Goal: Use online tool/utility: Use online tool/utility

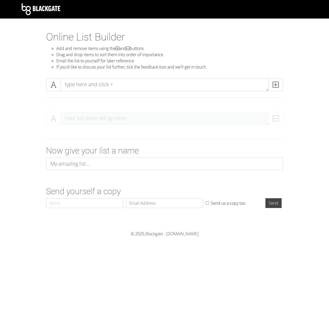
drag, startPoint x: 75, startPoint y: 94, endPoint x: 80, endPoint y: 91, distance: 6.1
click at [75, 94] on div at bounding box center [165, 86] width 240 height 17
click at [92, 86] on textarea at bounding box center [165, 84] width 208 height 13
click at [87, 81] on textarea at bounding box center [165, 84] width 208 height 13
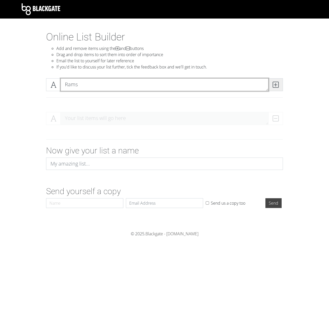
drag, startPoint x: 263, startPoint y: 88, endPoint x: 271, endPoint y: 88, distance: 7.7
click at [264, 88] on textarea "Rams" at bounding box center [165, 84] width 208 height 13
type textarea "Rams"
click at [279, 85] on span at bounding box center [275, 84] width 15 height 13
type textarea "Eagles"
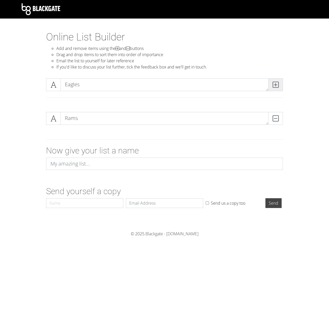
click at [276, 84] on icon at bounding box center [276, 84] width 6 height 5
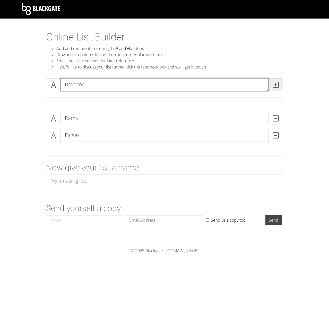
type textarea "Broncos"
click at [276, 83] on icon at bounding box center [276, 84] width 6 height 5
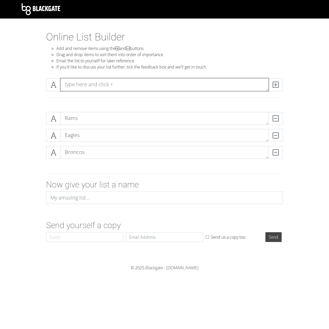
click at [86, 86] on textarea at bounding box center [165, 84] width 208 height 13
type textarea "Colts"
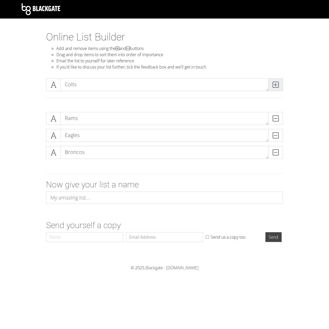
click at [279, 87] on span at bounding box center [275, 84] width 15 height 13
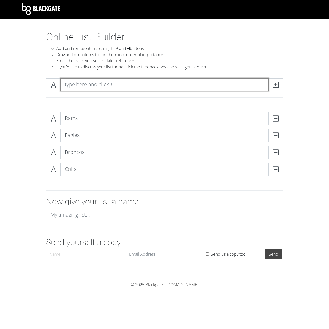
click at [149, 79] on textarea at bounding box center [165, 84] width 208 height 13
type textarea "Packers"
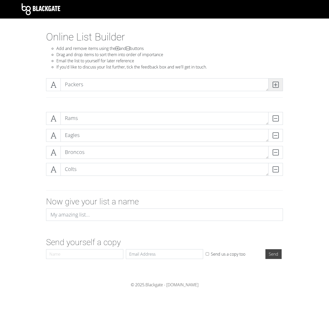
click at [280, 87] on span at bounding box center [275, 84] width 15 height 13
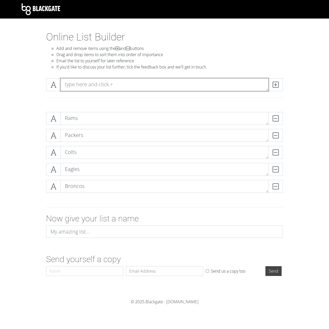
click at [95, 84] on textarea at bounding box center [165, 84] width 208 height 13
type textarea "Steelers"
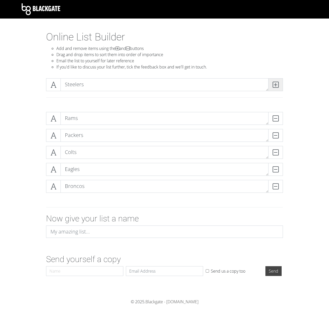
click at [275, 87] on icon at bounding box center [276, 84] width 6 height 5
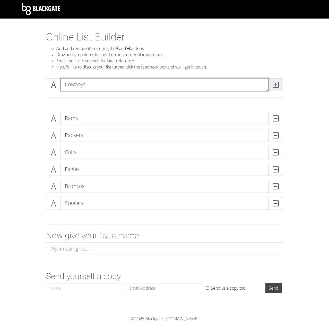
type textarea "Cowboys"
click at [278, 87] on icon at bounding box center [276, 84] width 6 height 5
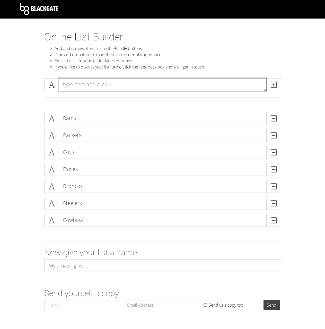
click at [121, 90] on textarea at bounding box center [163, 84] width 208 height 13
click at [120, 90] on textarea at bounding box center [163, 84] width 208 height 13
type textarea "J"
type textarea "Seahawks"
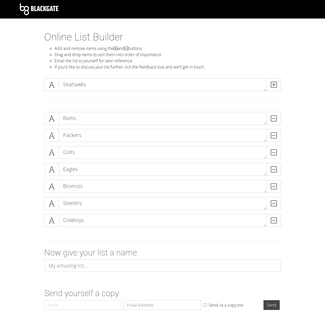
click at [267, 77] on div "Seahawks" at bounding box center [163, 91] width 294 height 34
click at [275, 83] on icon at bounding box center [274, 84] width 6 height 5
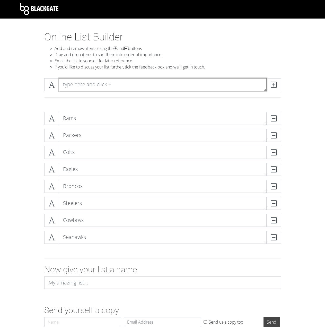
click at [153, 84] on textarea at bounding box center [163, 84] width 208 height 13
type textarea "Chargers"
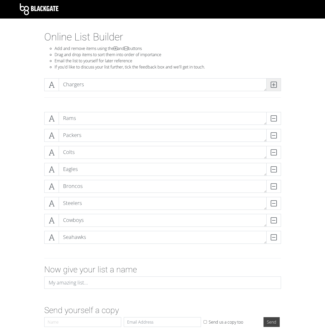
click at [272, 87] on icon at bounding box center [274, 84] width 6 height 5
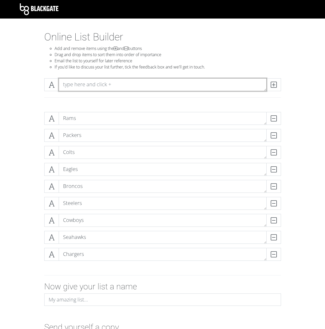
click at [186, 84] on textarea at bounding box center [163, 84] width 208 height 13
type textarea "Steelers"
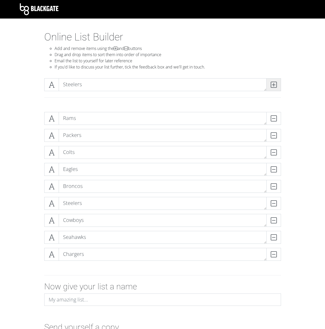
click at [276, 84] on icon at bounding box center [274, 84] width 6 height 5
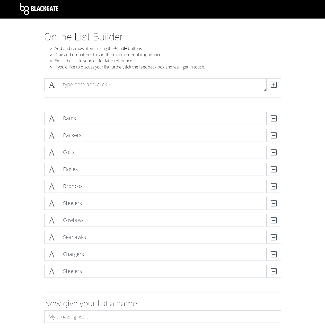
click at [178, 78] on div at bounding box center [163, 91] width 294 height 34
click at [177, 86] on textarea at bounding box center [163, 84] width 208 height 13
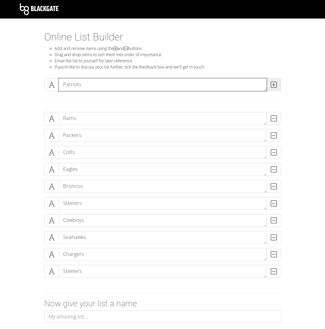
type textarea "Patriots"
click at [279, 90] on span at bounding box center [274, 84] width 15 height 13
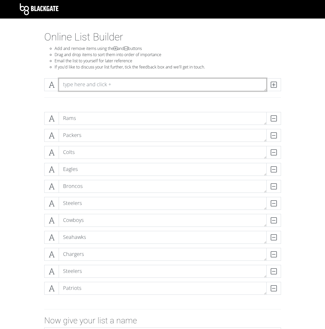
click at [156, 87] on textarea at bounding box center [163, 84] width 208 height 13
type textarea "Buccaneers"
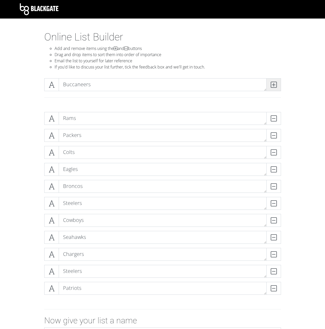
click at [275, 86] on icon at bounding box center [274, 84] width 6 height 5
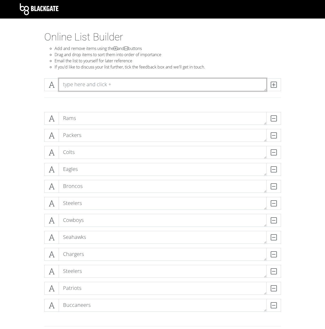
click at [236, 84] on textarea at bounding box center [163, 84] width 208 height 13
type textarea "L"
type textarea "Lions"
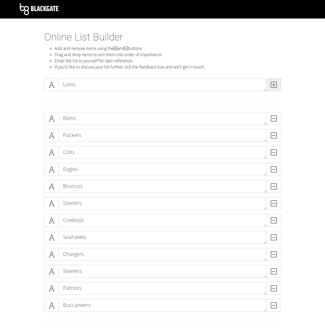
click at [270, 81] on span at bounding box center [274, 84] width 15 height 13
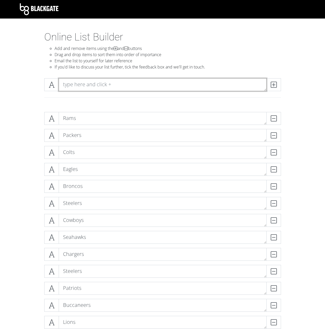
click at [220, 80] on textarea at bounding box center [163, 84] width 208 height 13
type textarea "Bills"
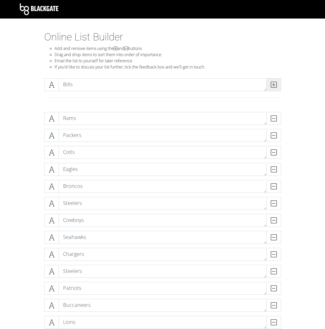
click at [275, 83] on icon at bounding box center [274, 84] width 6 height 5
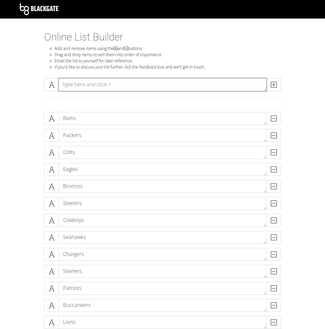
click at [235, 83] on textarea at bounding box center [163, 84] width 208 height 13
type textarea "Commanders"
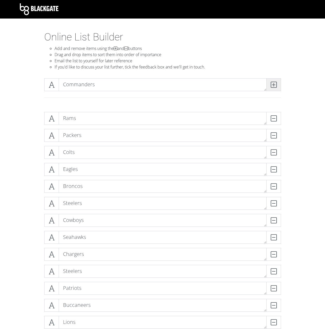
click at [270, 85] on span at bounding box center [274, 84] width 15 height 13
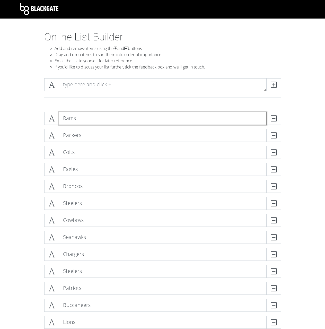
click at [82, 114] on textarea "Rams" at bounding box center [163, 118] width 208 height 13
type textarea "Rams 15"
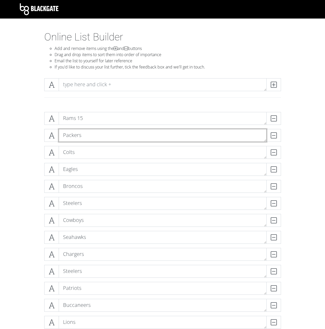
click at [97, 134] on textarea "Packers" at bounding box center [163, 135] width 208 height 13
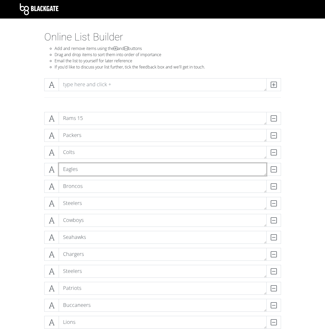
click at [84, 164] on textarea "Eagles" at bounding box center [163, 169] width 208 height 13
type textarea "Eagles 12"
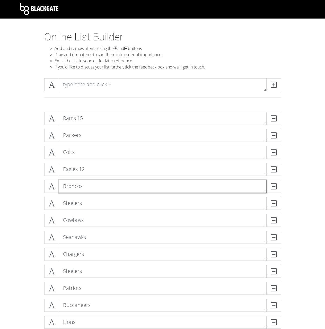
click at [93, 185] on textarea "Broncos" at bounding box center [163, 186] width 208 height 13
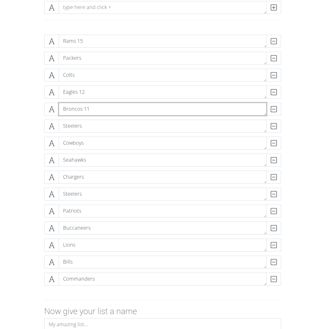
type textarea "Broncos 11"
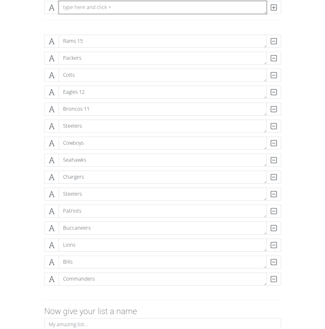
click at [94, 11] on textarea at bounding box center [163, 7] width 208 height 13
type textarea "Raiders"
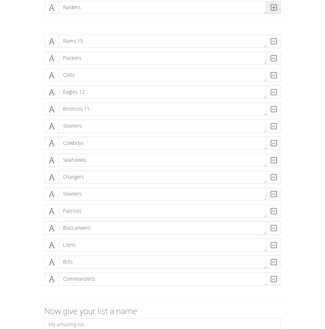
click at [273, 13] on span at bounding box center [274, 7] width 15 height 13
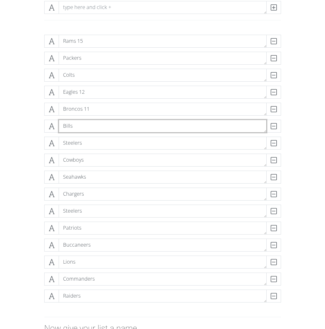
click at [80, 125] on textarea "Bills" at bounding box center [163, 126] width 208 height 13
type textarea "Bills 10"
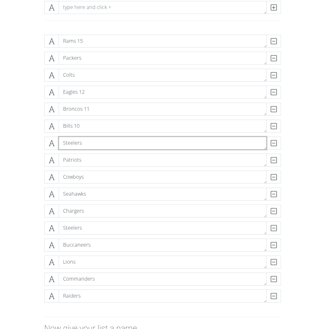
click at [102, 147] on textarea "Steelers" at bounding box center [163, 143] width 208 height 13
type textarea "Steelers 9"
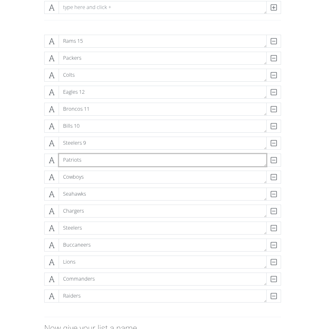
click at [99, 160] on textarea "Patriots" at bounding box center [163, 160] width 208 height 13
type textarea "Patriots 8"
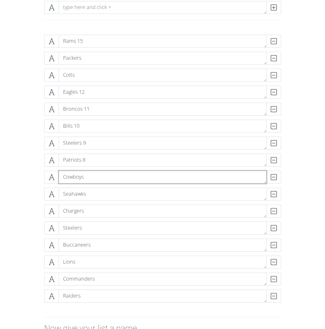
click at [104, 172] on textarea "Cowboys" at bounding box center [163, 177] width 208 height 13
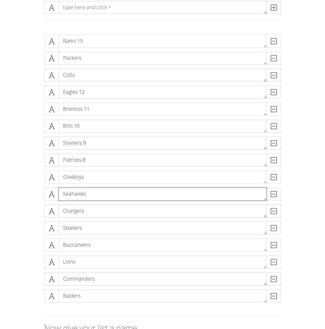
click at [98, 189] on textarea "Seahawks" at bounding box center [163, 194] width 208 height 13
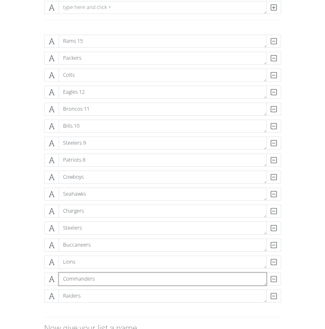
click at [109, 276] on textarea "Commanders" at bounding box center [163, 279] width 208 height 13
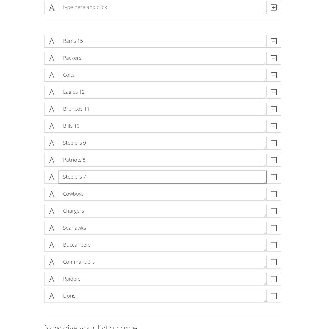
type textarea "Steelers 7"
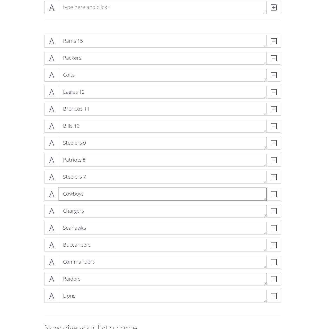
click at [94, 195] on textarea "Cowboys" at bounding box center [163, 194] width 208 height 13
type textarea "Cowboys 6"
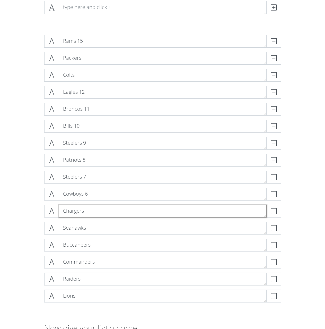
click at [95, 212] on textarea "Chargers" at bounding box center [163, 211] width 208 height 13
type textarea "Chargers 5"
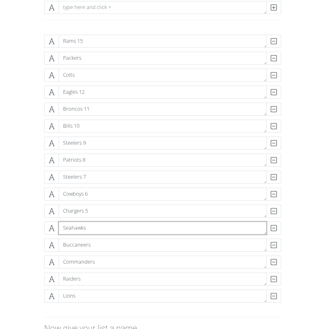
click at [94, 225] on textarea "Seahawks" at bounding box center [163, 228] width 208 height 13
type textarea "Seahawks 4"
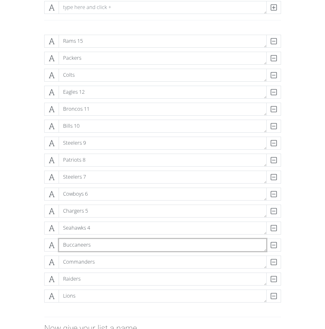
click at [102, 243] on textarea "Buccaneers" at bounding box center [163, 245] width 208 height 13
type textarea "Buccaneers 3"
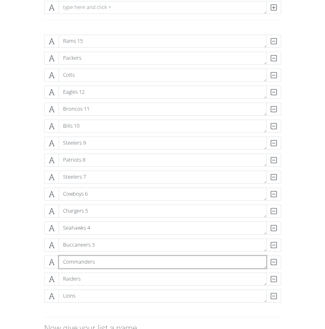
click at [111, 265] on textarea "Commanders" at bounding box center [163, 262] width 208 height 13
type textarea "Commanders 2"
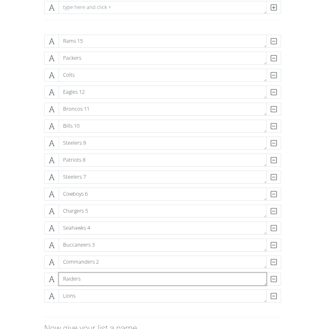
click at [93, 275] on textarea "Raiders" at bounding box center [163, 279] width 208 height 13
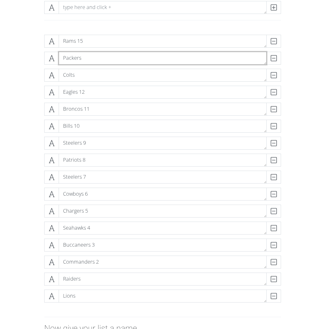
click at [90, 59] on textarea "Packers" at bounding box center [163, 58] width 208 height 13
click at [82, 58] on textarea "Packers1" at bounding box center [163, 58] width 208 height 13
type textarea "Packers1"
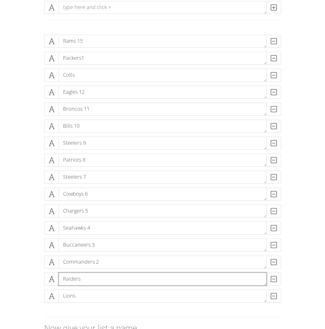
click at [105, 273] on textarea "Raiders" at bounding box center [163, 279] width 208 height 13
type textarea "Raiders1"
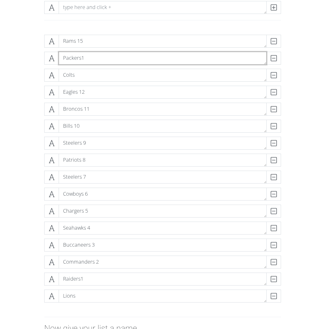
click at [82, 58] on textarea "Packers1" at bounding box center [163, 58] width 208 height 13
click at [95, 59] on textarea "Packers 1" at bounding box center [163, 58] width 208 height 13
type textarea "Packers 14"
click at [96, 83] on div "Colts DELETE" at bounding box center [163, 77] width 240 height 17
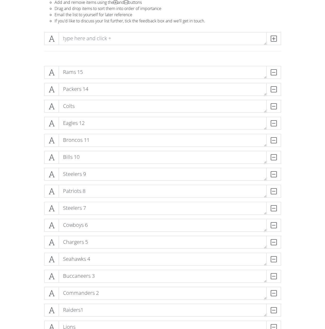
scroll to position [8, 0]
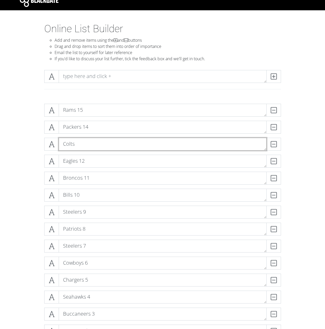
click at [90, 147] on textarea "Colts" at bounding box center [163, 144] width 208 height 13
type textarea "Colts 13"
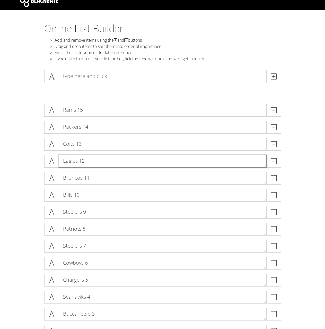
click at [98, 159] on textarea "Eagles 12" at bounding box center [163, 161] width 208 height 13
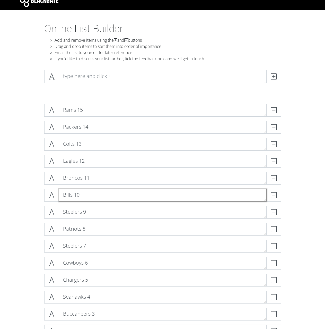
click at [103, 191] on textarea "Bills 10" at bounding box center [163, 195] width 208 height 13
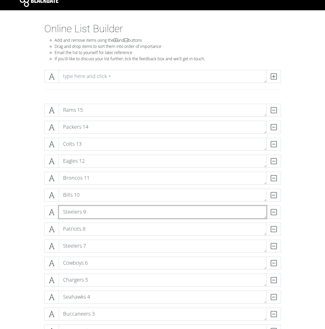
click at [99, 212] on textarea "Steelers 9" at bounding box center [163, 212] width 208 height 13
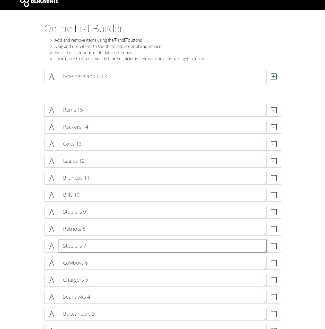
click at [95, 240] on textarea "Steelers 7" at bounding box center [163, 246] width 208 height 13
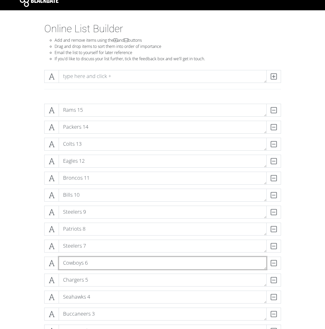
click at [99, 261] on textarea "Cowboys 6" at bounding box center [163, 263] width 208 height 13
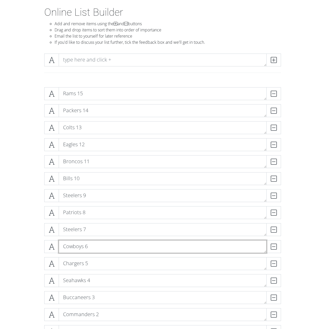
scroll to position [34, 0]
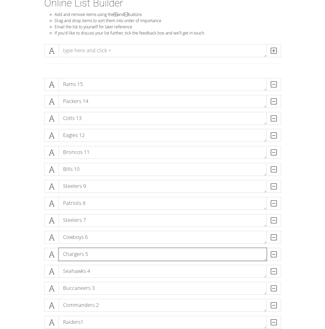
click at [97, 254] on textarea "Chargers 5" at bounding box center [163, 254] width 208 height 13
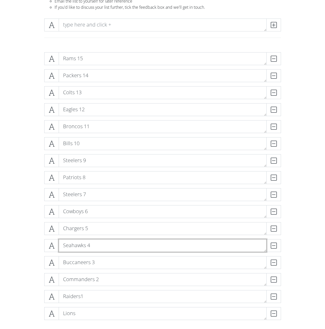
click at [101, 242] on textarea "Seahawks 4" at bounding box center [163, 245] width 208 height 13
click at [106, 270] on div "Buccaneers 3 DELETE" at bounding box center [163, 264] width 240 height 17
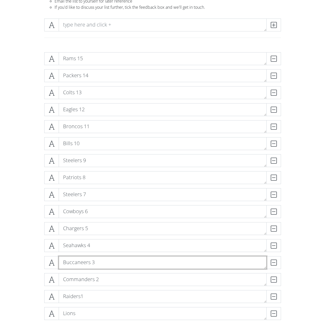
click at [107, 267] on textarea "Buccaneers 3" at bounding box center [163, 262] width 208 height 13
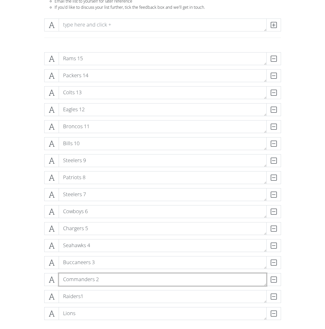
click at [97, 282] on textarea "Commanders 2" at bounding box center [163, 279] width 208 height 13
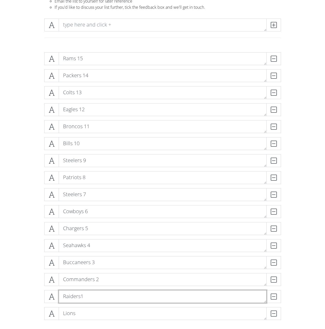
click at [99, 294] on textarea "Raiders1" at bounding box center [163, 296] width 208 height 13
click at [79, 297] on textarea "Raiders1" at bounding box center [163, 296] width 208 height 13
type textarea "Raiders 1"
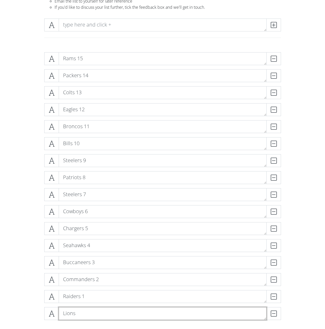
click at [83, 319] on textarea "Lions" at bounding box center [163, 313] width 208 height 13
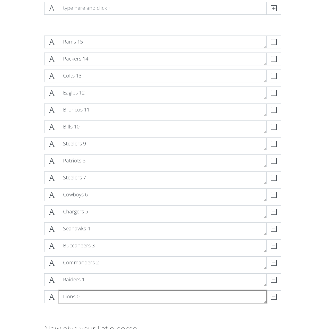
scroll to position [86, 0]
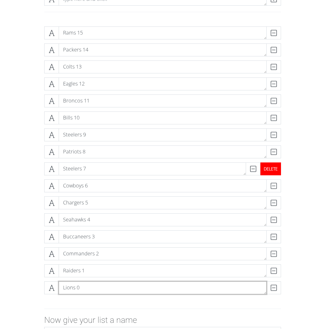
type textarea "Lions 0"
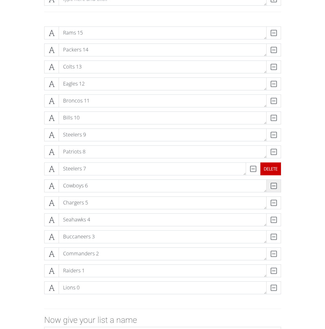
click at [276, 168] on div "DELETE" at bounding box center [271, 169] width 21 height 13
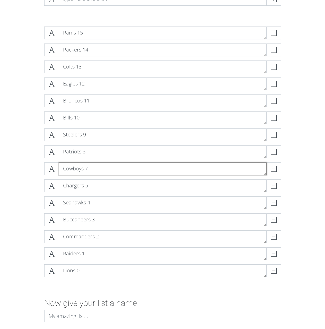
type textarea "Cowboys 7"
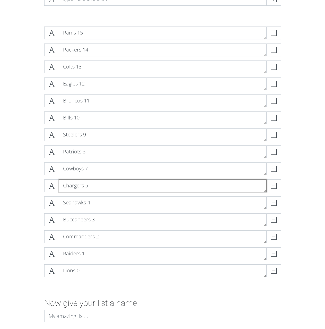
click at [90, 188] on textarea "Chargers 5" at bounding box center [163, 186] width 208 height 13
type textarea "Chargers 6"
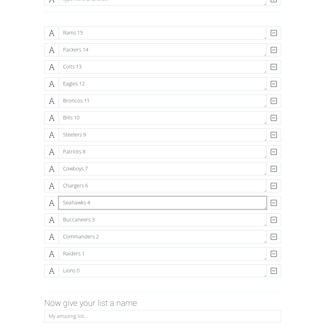
click at [87, 204] on textarea "Seahawks 4" at bounding box center [163, 203] width 208 height 13
type textarea "Seahawks 5"
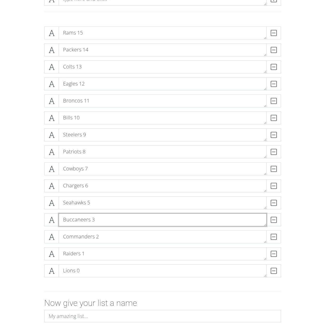
click at [92, 221] on textarea "Buccaneers 3" at bounding box center [163, 220] width 208 height 13
type textarea "Buccaneers 4"
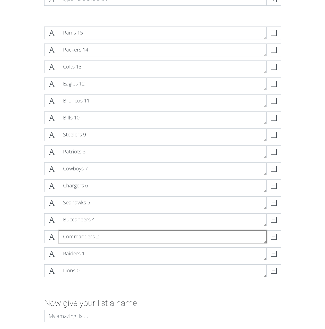
drag, startPoint x: 96, startPoint y: 237, endPoint x: 95, endPoint y: 241, distance: 4.6
click at [98, 237] on textarea "Commanders 2" at bounding box center [163, 237] width 208 height 13
type textarea "Commanders 3"
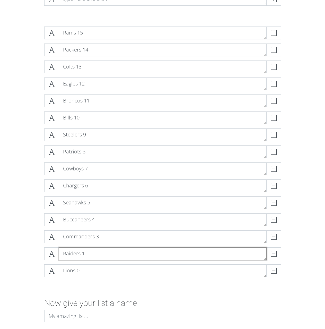
drag, startPoint x: 83, startPoint y: 253, endPoint x: 83, endPoint y: 262, distance: 9.0
click at [86, 256] on textarea "Raiders 1" at bounding box center [163, 254] width 208 height 13
type textarea "Raiders 2"
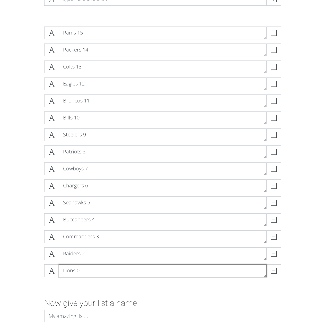
click at [78, 270] on textarea "Lions 0" at bounding box center [163, 271] width 208 height 13
type textarea "Lions 1"
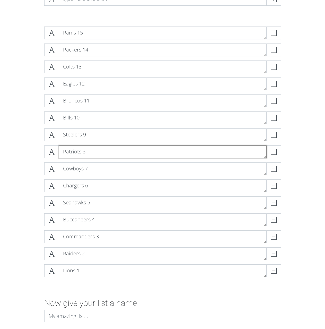
click at [90, 152] on textarea "Patriots 8" at bounding box center [163, 152] width 208 height 13
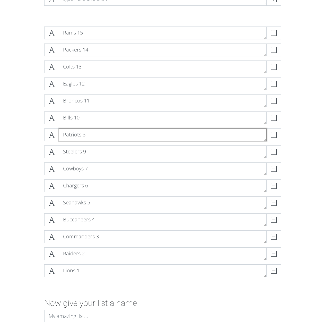
click at [84, 135] on textarea "Patriots 8" at bounding box center [163, 135] width 208 height 13
type textarea "Patriots"
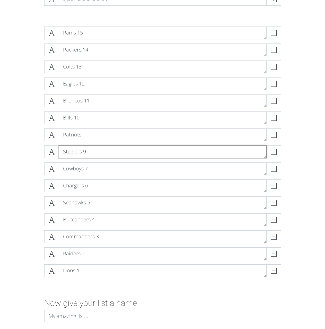
click at [103, 154] on textarea "Steelers 9" at bounding box center [163, 152] width 208 height 13
type textarea "Steelers"
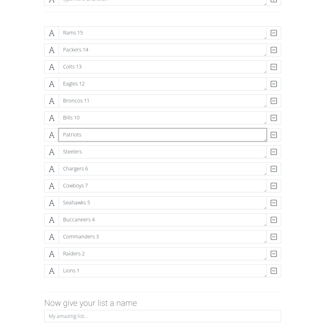
click at [93, 133] on textarea "Patriots" at bounding box center [163, 135] width 208 height 13
type textarea "Patriots 9"
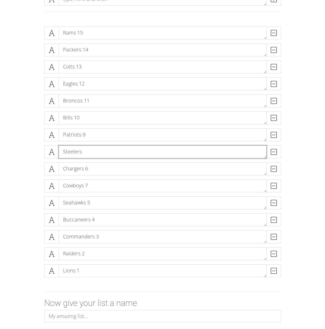
click at [96, 152] on textarea "Steelers" at bounding box center [163, 152] width 208 height 13
type textarea "Steelers 8"
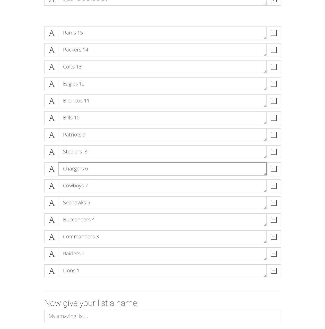
click at [99, 168] on textarea "Chargers 6" at bounding box center [163, 169] width 208 height 13
type textarea "Chargers"
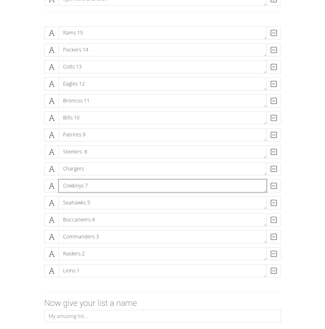
drag, startPoint x: 93, startPoint y: 188, endPoint x: 95, endPoint y: 192, distance: 4.7
click at [94, 189] on textarea "Cowboys 7" at bounding box center [163, 186] width 208 height 13
type textarea "Cowboys"
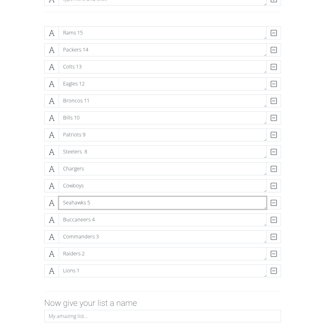
drag, startPoint x: 96, startPoint y: 205, endPoint x: 96, endPoint y: 208, distance: 3.4
click at [96, 205] on textarea "Seahawks 5" at bounding box center [163, 203] width 208 height 13
type textarea "Seahawks"
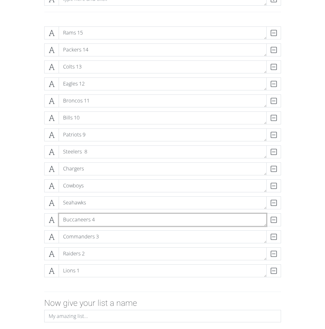
click at [98, 216] on textarea "Buccaneers 4" at bounding box center [163, 220] width 208 height 13
type textarea "Buccaneers"
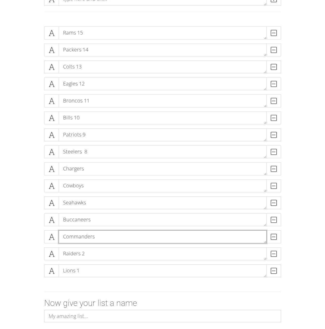
type textarea "Commanders"
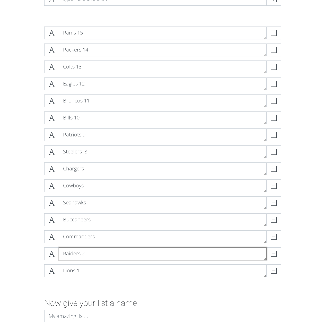
click at [103, 251] on textarea "Raiders 2" at bounding box center [163, 254] width 208 height 13
type textarea "Raiders"
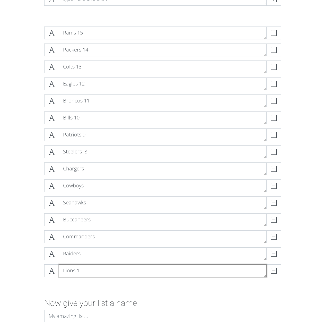
click at [89, 271] on textarea "Lions 1" at bounding box center [163, 271] width 208 height 13
type textarea "Lions"
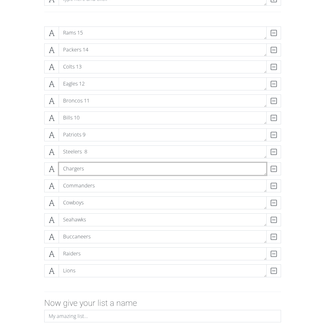
click at [109, 169] on textarea "Chargers" at bounding box center [163, 169] width 208 height 13
type textarea "Chargers 7"
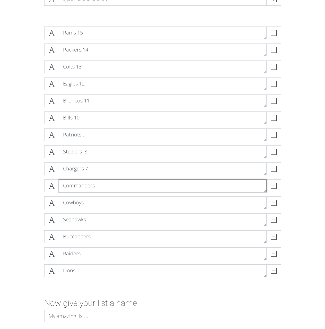
click at [111, 184] on textarea "Commanders" at bounding box center [163, 186] width 208 height 13
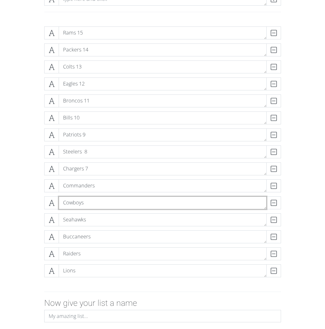
click at [106, 202] on textarea "Cowboys" at bounding box center [163, 203] width 208 height 13
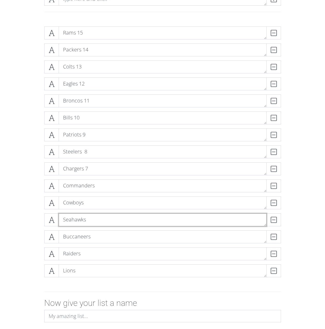
click at [103, 216] on textarea "Seahawks" at bounding box center [163, 220] width 208 height 13
click at [27, 195] on div "Rams 15 DELETE Packers 14 DELETE Colts 13 DELETE Eagles 12 DELETE Broncos 11 DE…" at bounding box center [163, 153] width 294 height 263
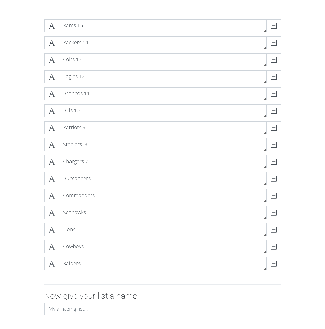
scroll to position [146, 0]
